Goal: Information Seeking & Learning: Learn about a topic

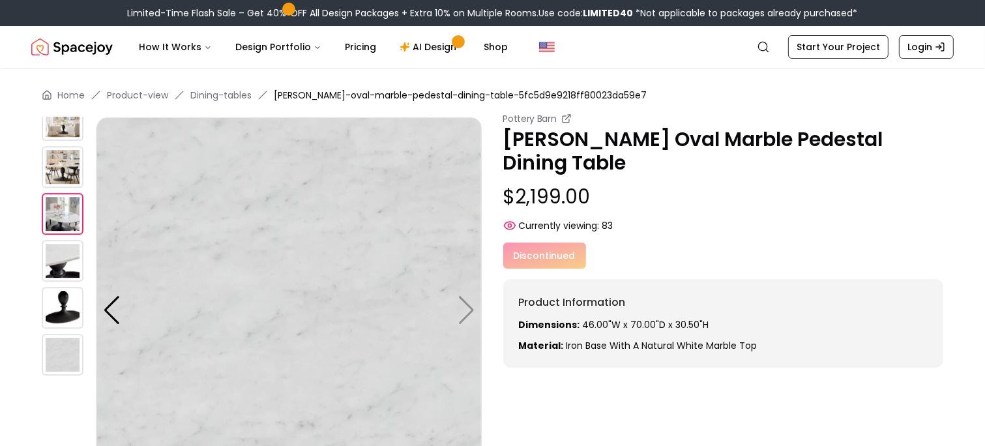
click at [69, 209] on img at bounding box center [63, 214] width 42 height 42
click at [69, 213] on img at bounding box center [63, 214] width 42 height 42
click at [70, 164] on img at bounding box center [63, 167] width 42 height 42
click at [69, 133] on img at bounding box center [63, 120] width 42 height 42
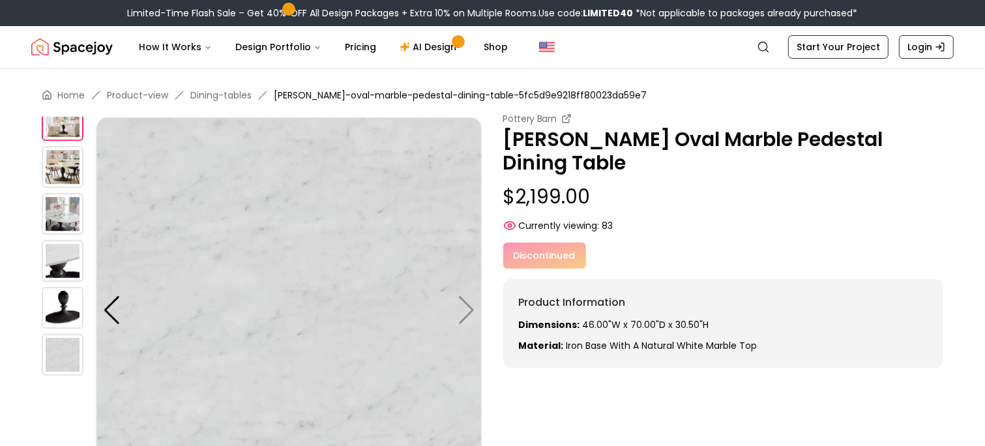
click at [65, 310] on img at bounding box center [63, 308] width 42 height 42
click at [465, 315] on img at bounding box center [288, 309] width 385 height 385
click at [770, 52] on icon "Global" at bounding box center [763, 46] width 13 height 13
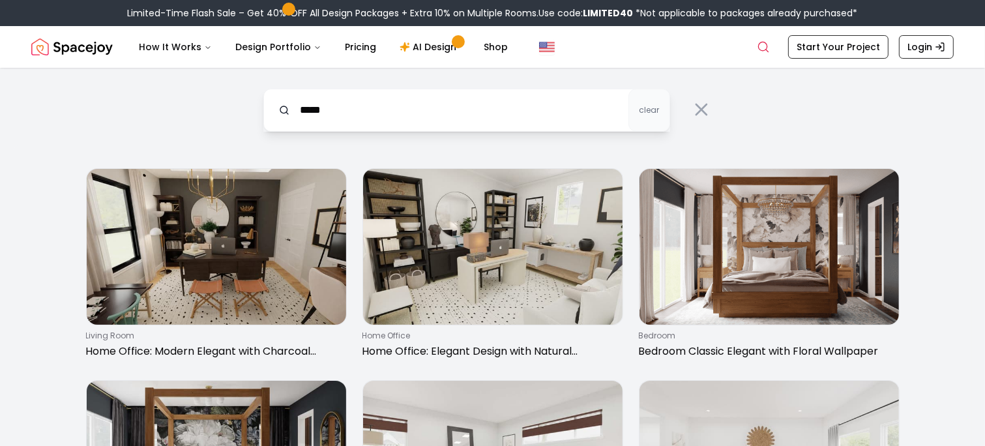
drag, startPoint x: 379, startPoint y: 115, endPoint x: 201, endPoint y: 105, distance: 178.2
type input "**********"
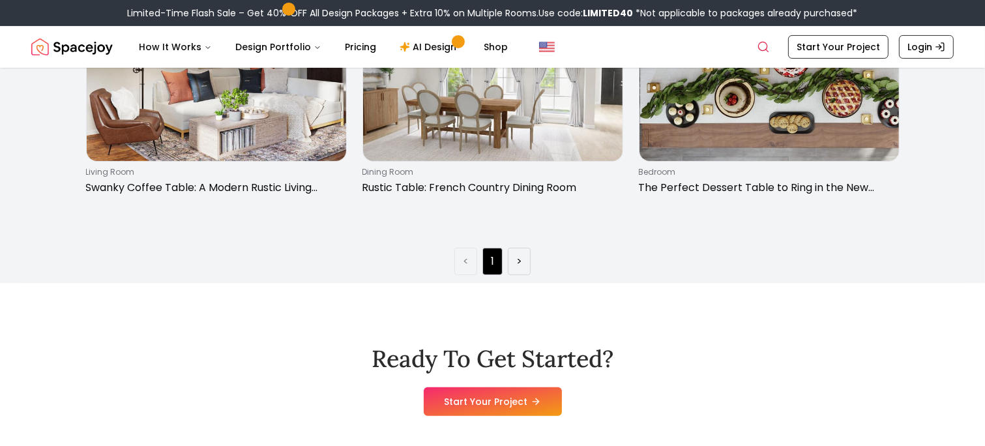
scroll to position [391, 0]
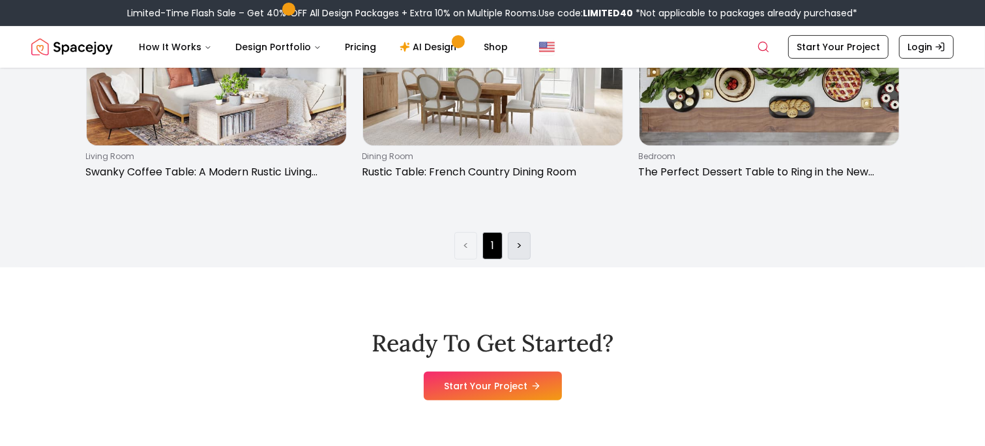
click at [523, 245] on li ">" at bounding box center [519, 245] width 23 height 27
click at [520, 246] on link ">" at bounding box center [519, 246] width 6 height 16
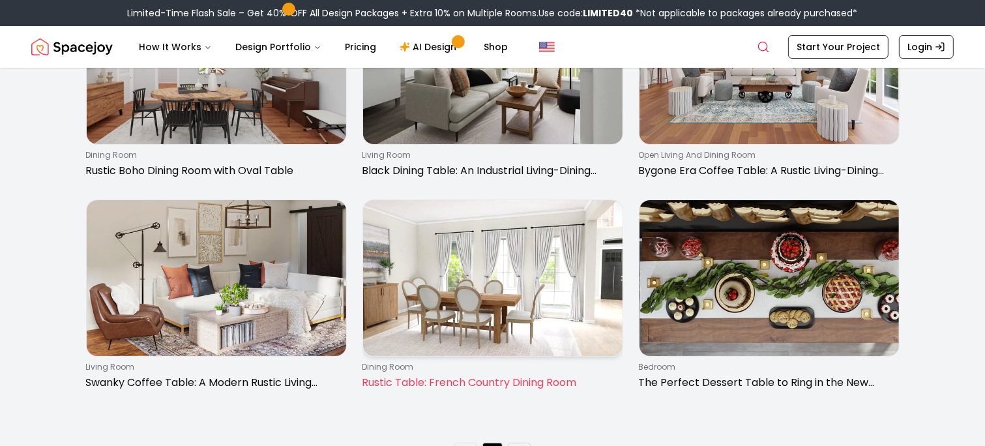
scroll to position [0, 0]
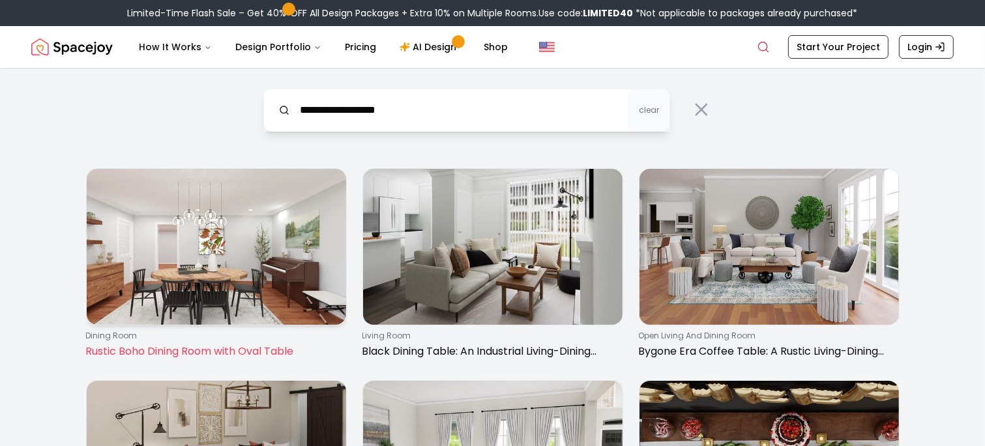
click at [263, 279] on img at bounding box center [216, 247] width 259 height 156
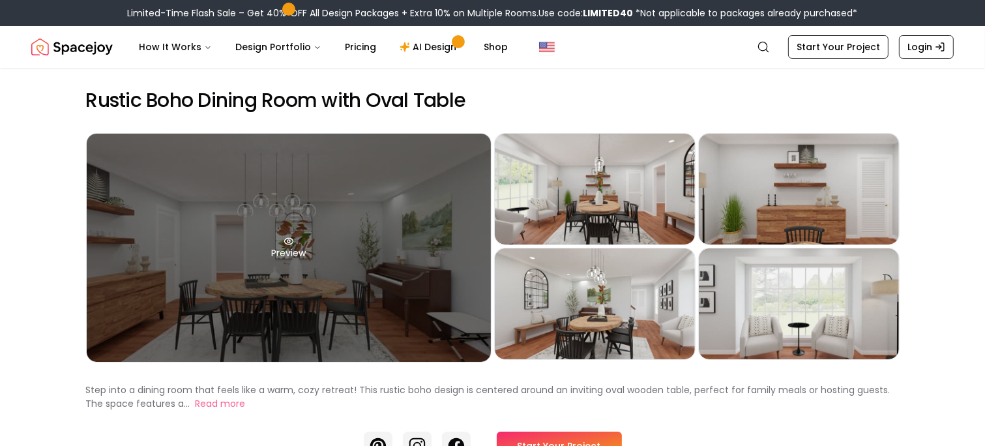
click at [323, 335] on div "Preview" at bounding box center [289, 248] width 404 height 228
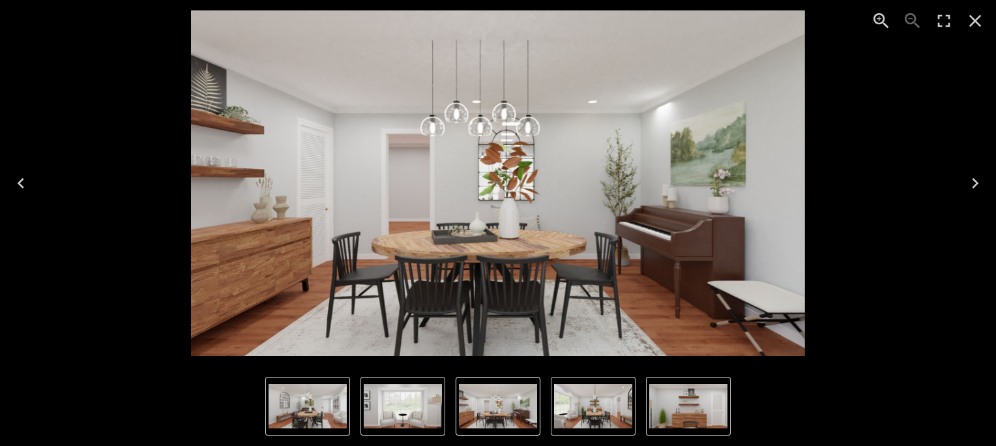
click at [976, 184] on icon "Next" at bounding box center [975, 183] width 7 height 10
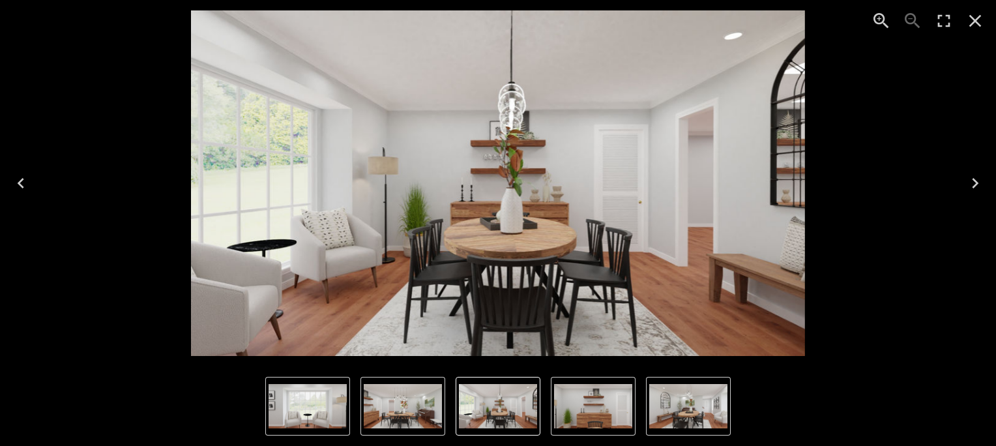
click at [976, 184] on icon "Next" at bounding box center [975, 183] width 7 height 10
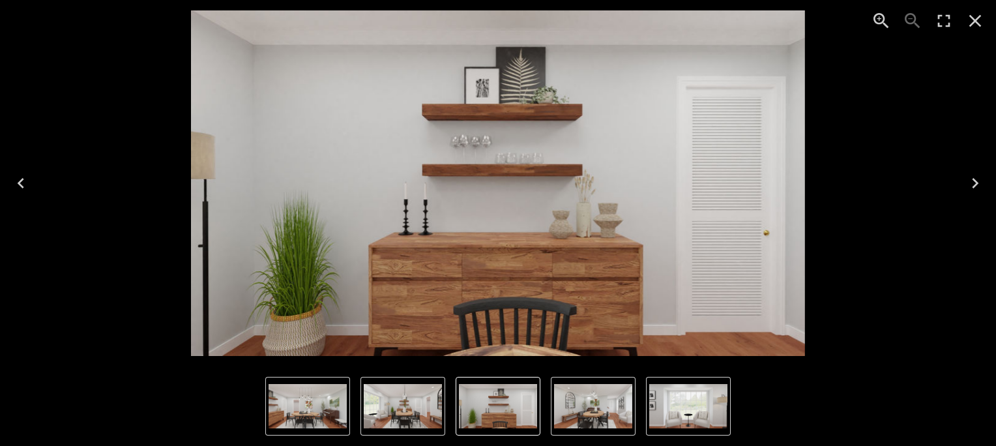
click at [976, 184] on icon "Next" at bounding box center [975, 183] width 7 height 10
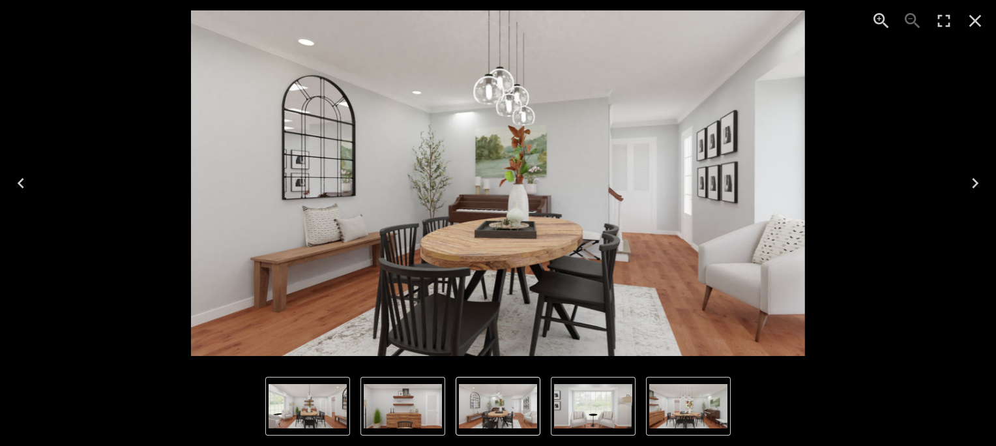
click at [976, 184] on icon "Next" at bounding box center [975, 183] width 7 height 10
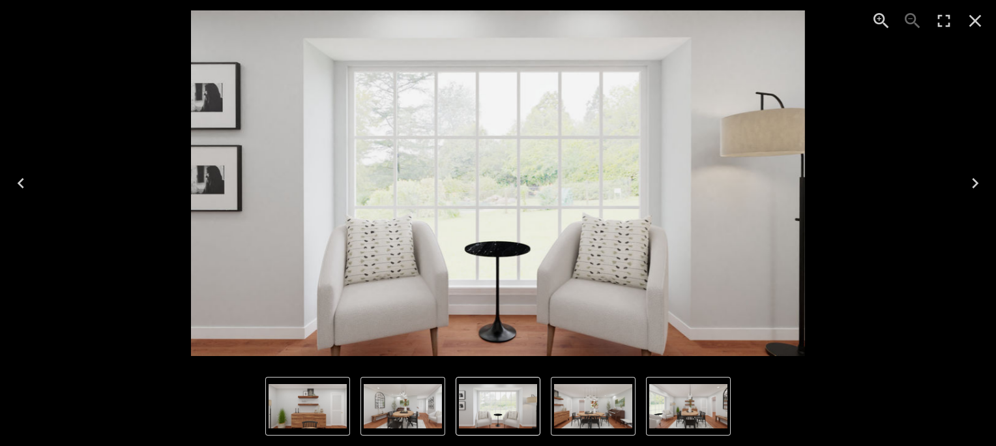
click at [976, 184] on icon "Next" at bounding box center [975, 183] width 7 height 10
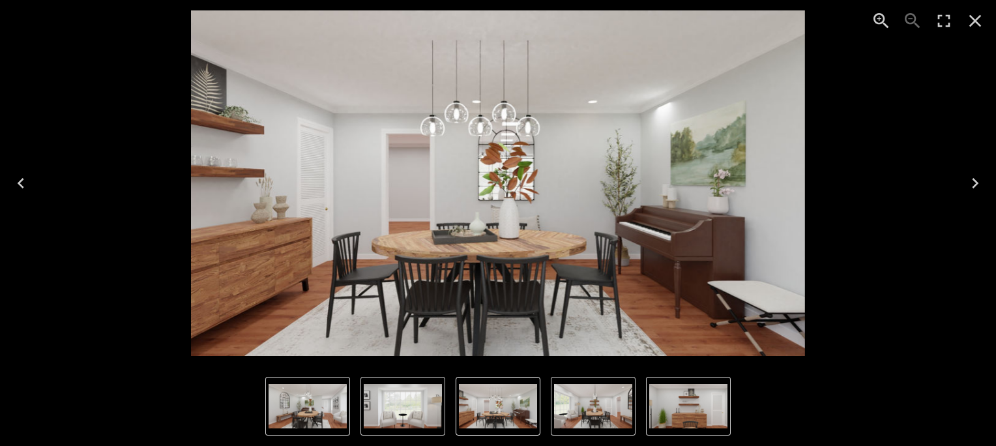
click at [976, 184] on icon "Next" at bounding box center [975, 183] width 7 height 10
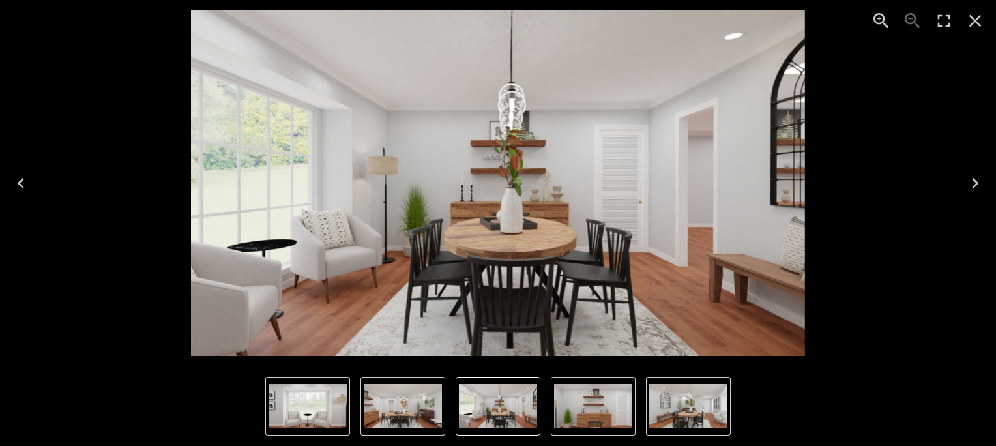
click at [976, 184] on icon "Next" at bounding box center [975, 183] width 7 height 10
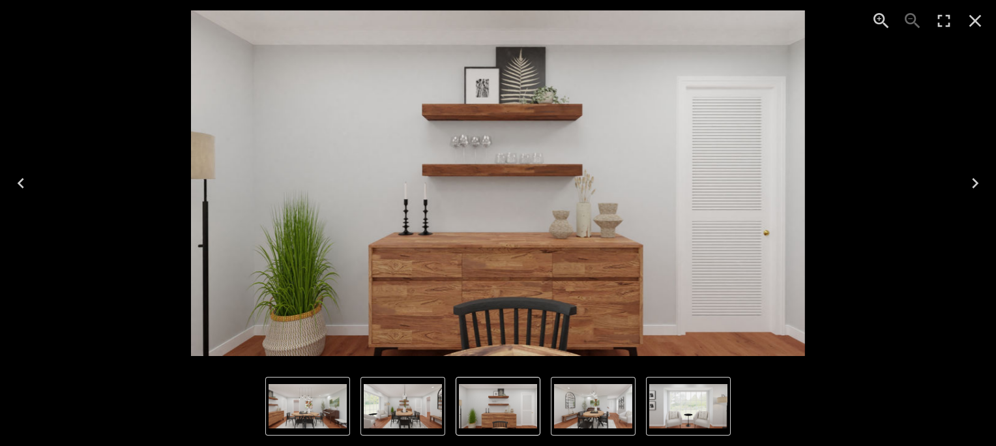
click at [976, 184] on icon "Next" at bounding box center [975, 183] width 7 height 10
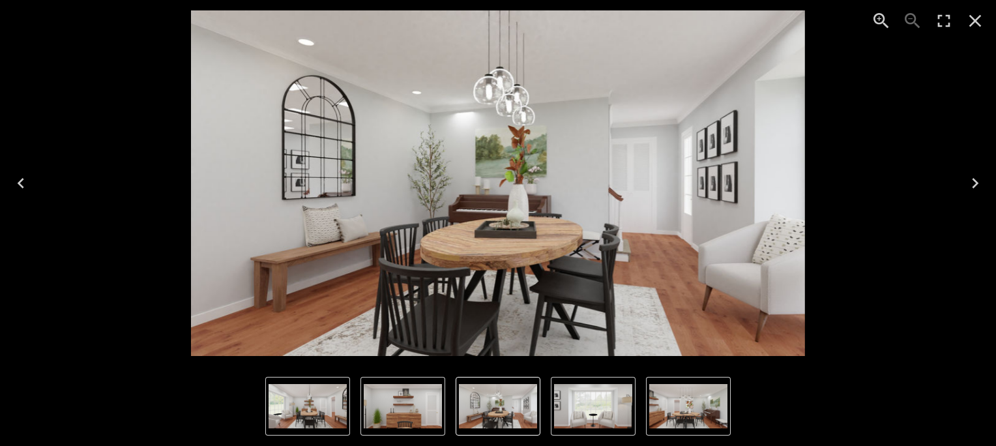
click at [970, 23] on icon "Close" at bounding box center [975, 20] width 21 height 21
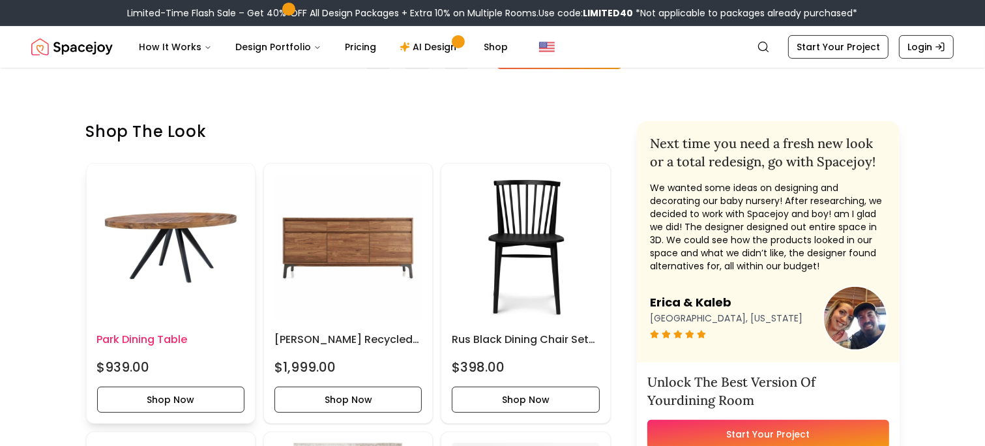
scroll to position [456, 0]
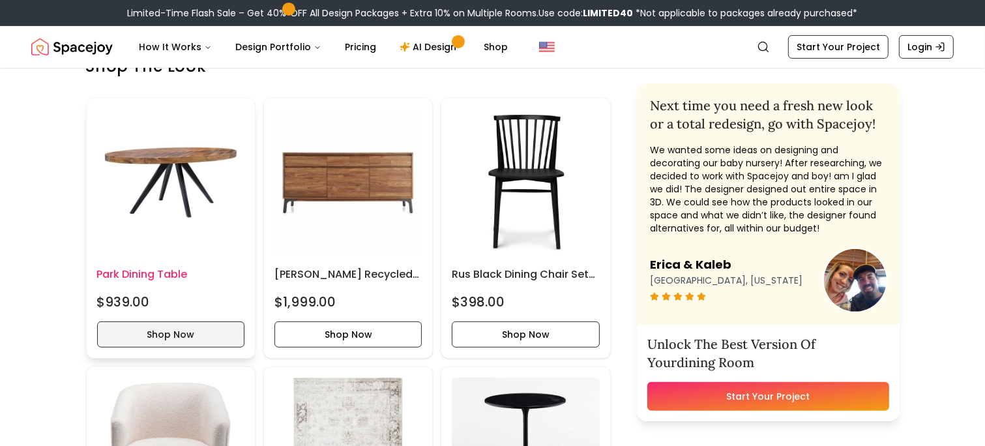
click at [181, 333] on button "Shop Now" at bounding box center [170, 334] width 147 height 26
